Goal: Information Seeking & Learning: Learn about a topic

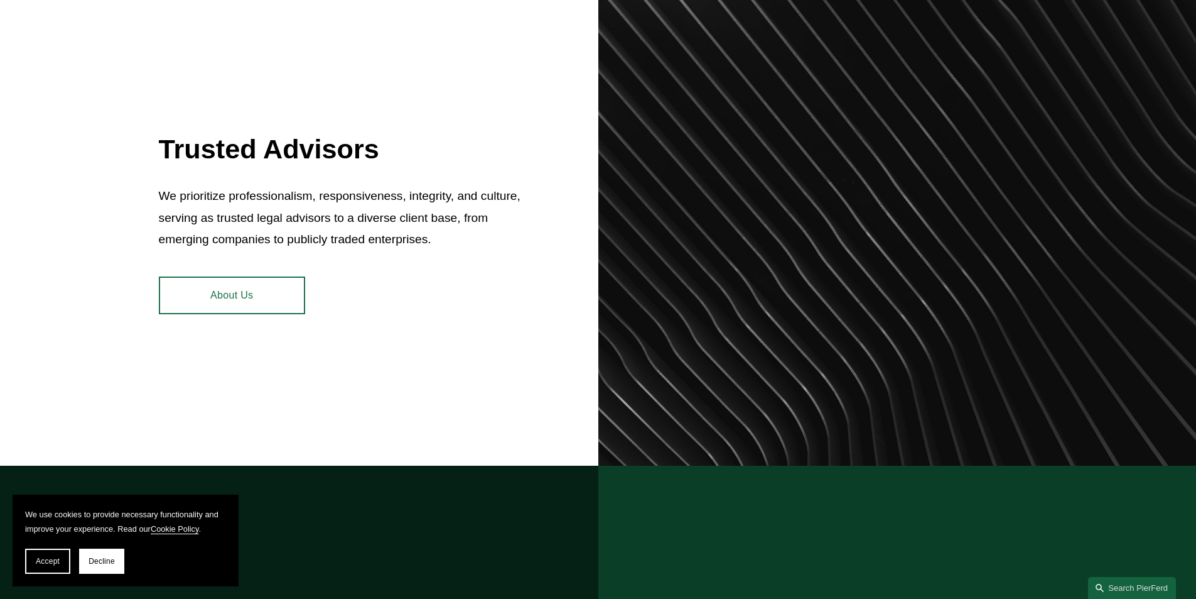
scroll to position [565, 0]
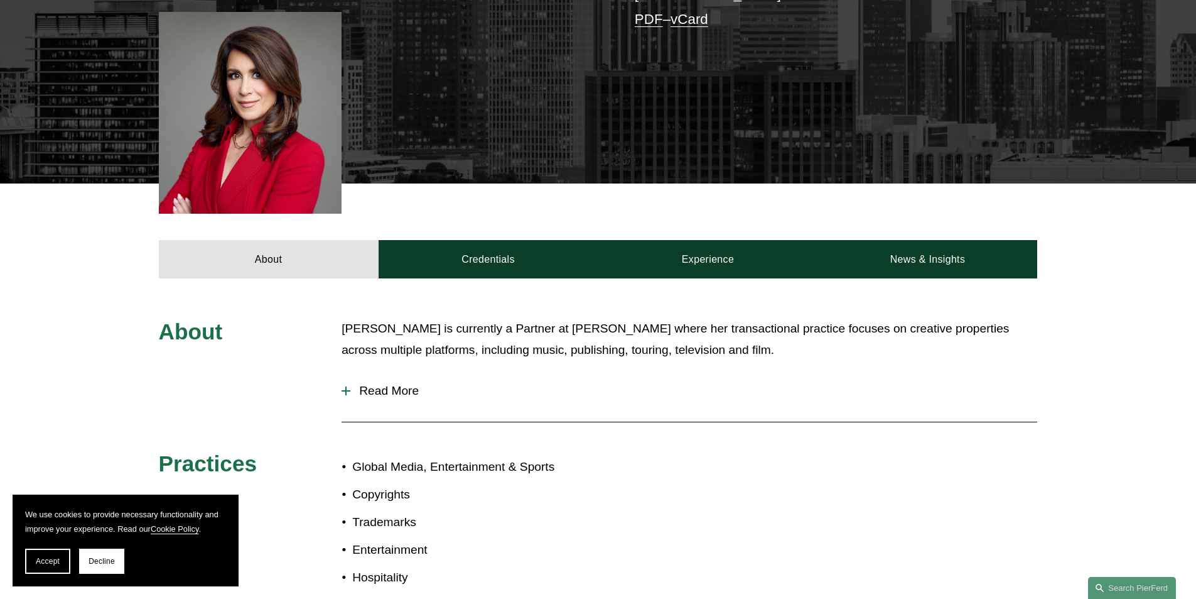
scroll to position [565, 0]
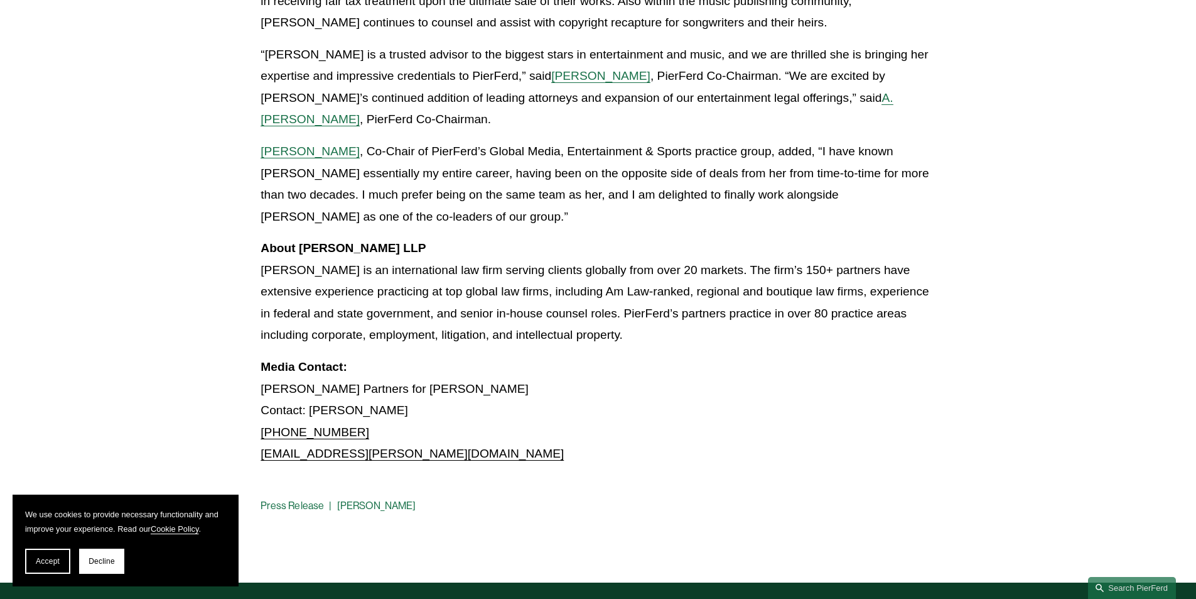
scroll to position [879, 0]
